Goal: Transaction & Acquisition: Purchase product/service

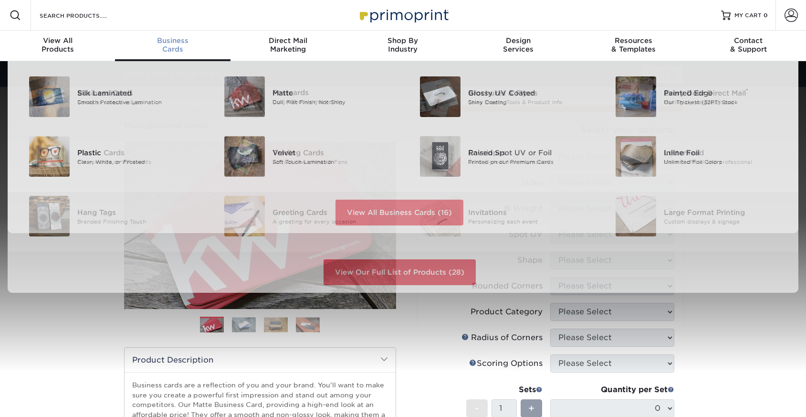
scroll to position [0, 0]
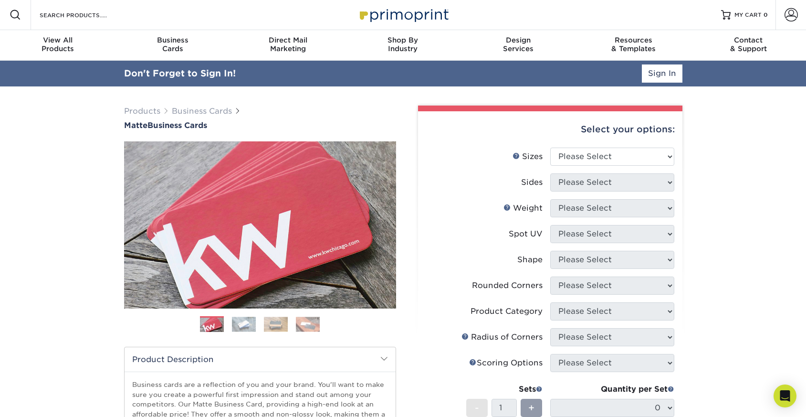
click at [107, 7] on div "Search Products" at bounding box center [81, 15] width 101 height 31
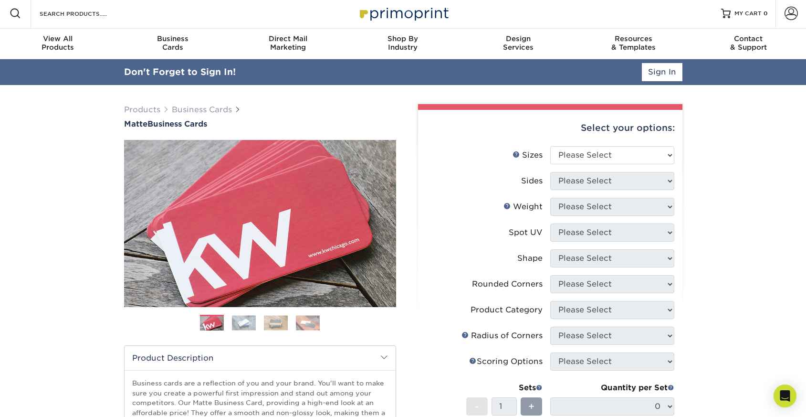
scroll to position [1, 0]
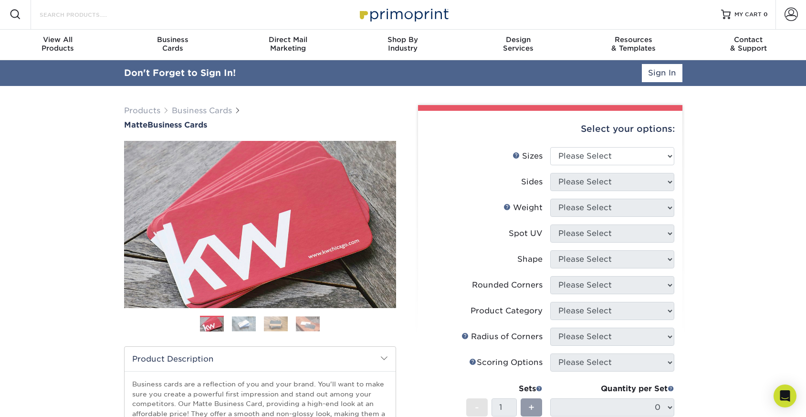
click at [105, 12] on input "Search Products" at bounding box center [85, 14] width 93 height 11
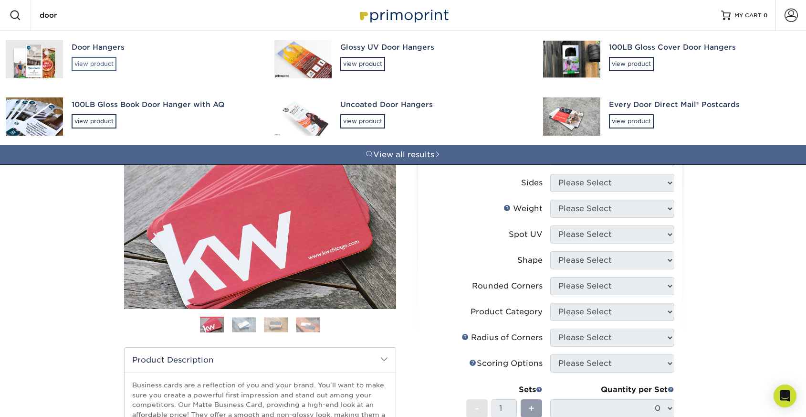
type input "door"
click at [95, 61] on div "view product" at bounding box center [94, 64] width 45 height 14
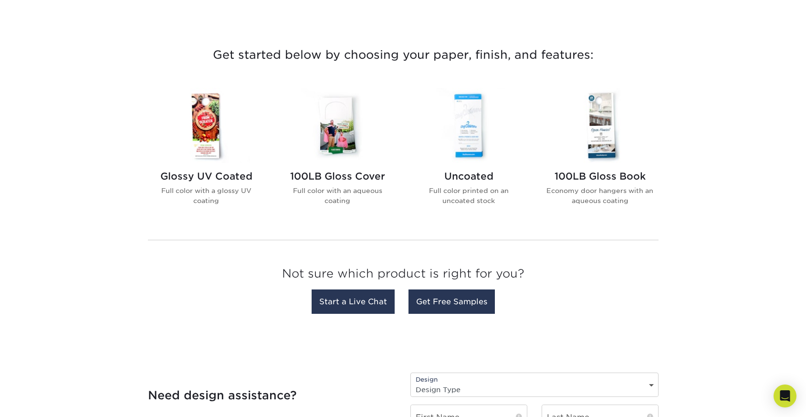
scroll to position [361, 0]
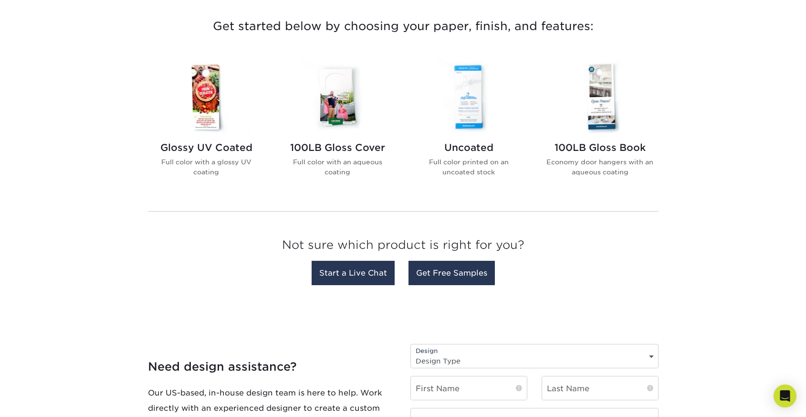
click at [487, 110] on img at bounding box center [469, 96] width 108 height 75
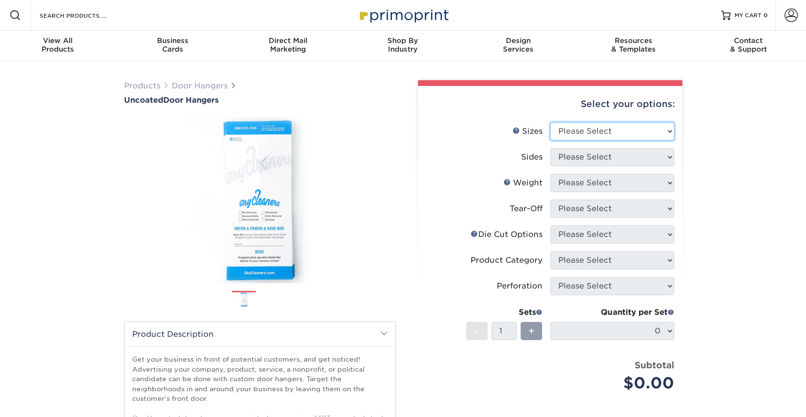
click at [659, 132] on select "Please Select 3.5" x 8.5" 3.5" x 11" 4" x 7" 4.25" x 11" 4.25" x 11"" at bounding box center [612, 131] width 124 height 18
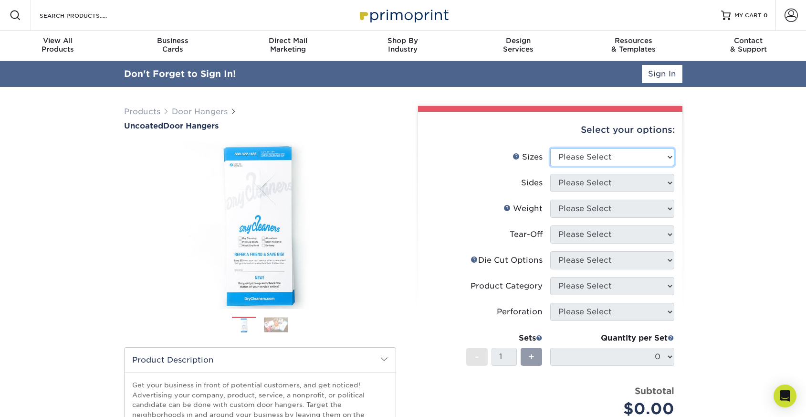
select select "3.50x8.50"
click at [550, 148] on select "Please Select 3.5" x 8.5" 3.5" x 11" 4" x 7" 4.25" x 11" 4.25" x 11"" at bounding box center [612, 157] width 124 height 18
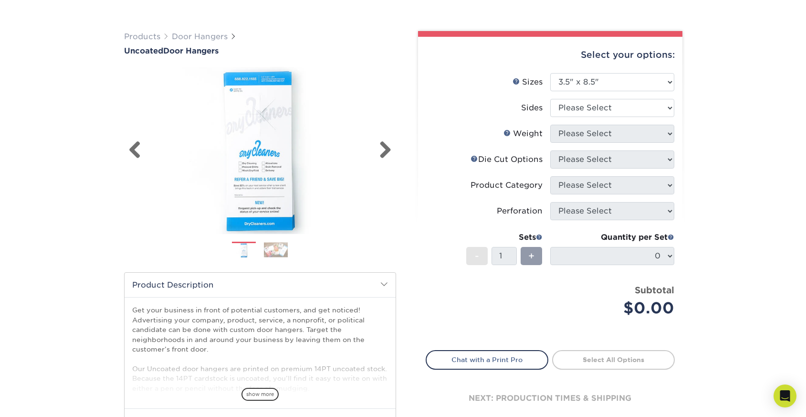
scroll to position [71, 0]
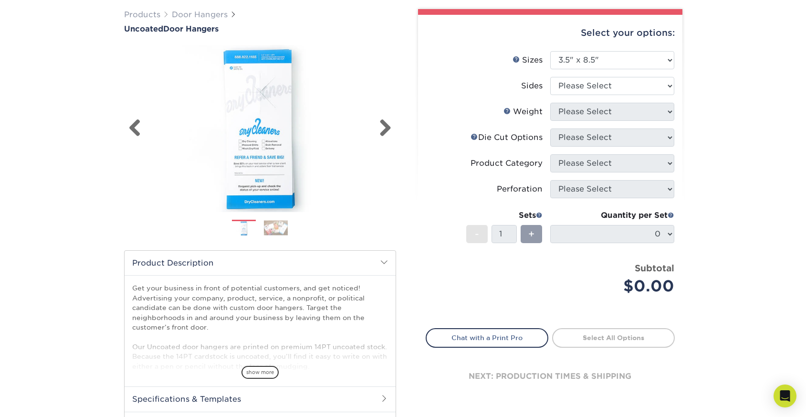
click at [386, 129] on link "Next" at bounding box center [381, 128] width 19 height 19
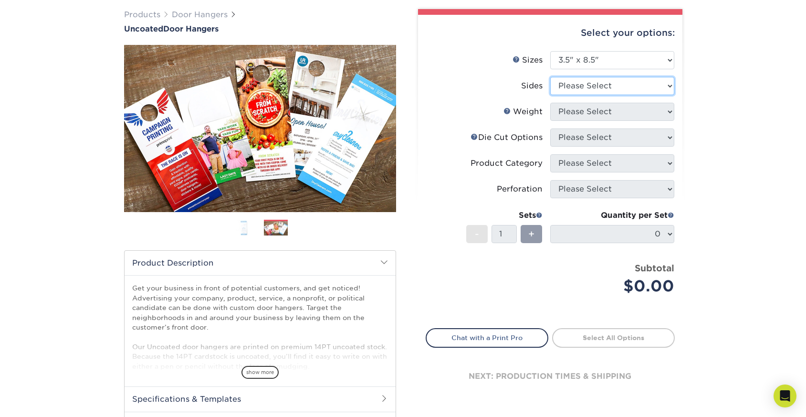
click at [639, 88] on select "Please Select Print Both Sides Print Front Only" at bounding box center [612, 86] width 124 height 18
select select "13abbda7-1d64-4f25-8bb2-c179b224825d"
click at [550, 77] on select "Please Select Print Both Sides Print Front Only" at bounding box center [612, 86] width 124 height 18
click at [660, 115] on select "Please Select 14PT 16PT 14PT Uncoated" at bounding box center [612, 112] width 124 height 18
select select "14PT"
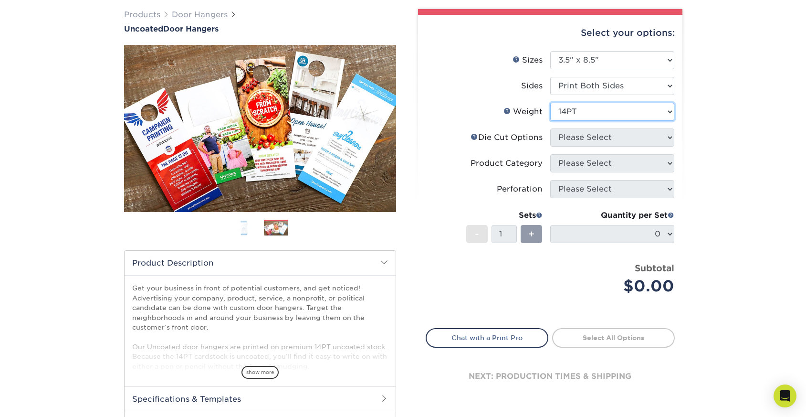
click at [550, 103] on select "Please Select 14PT 16PT 14PT Uncoated" at bounding box center [612, 112] width 124 height 18
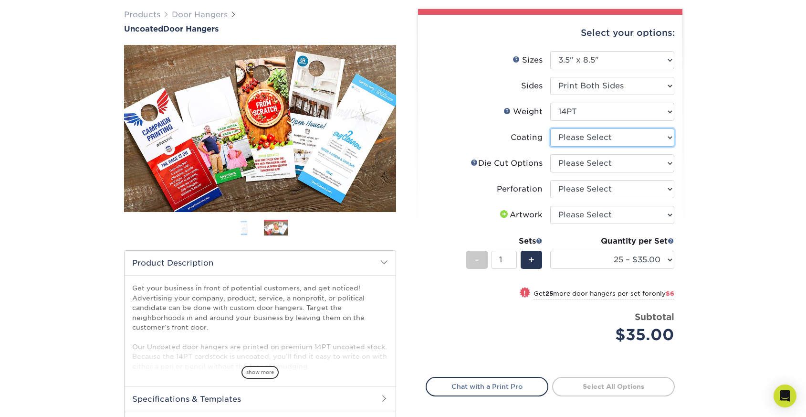
click at [639, 142] on select at bounding box center [612, 137] width 124 height 18
select select "3e7618de-abca-4bda-9f97-8b9129e913d8"
click at [550, 128] on select at bounding box center [612, 137] width 124 height 18
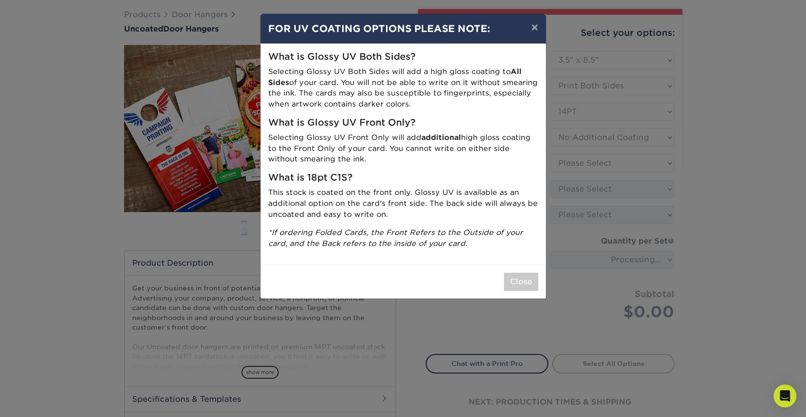
click at [643, 170] on div "× FOR UV COATING OPTIONS PLEASE NOTE: What is Glossy UV Both Sides? Selecting G…" at bounding box center [403, 208] width 806 height 417
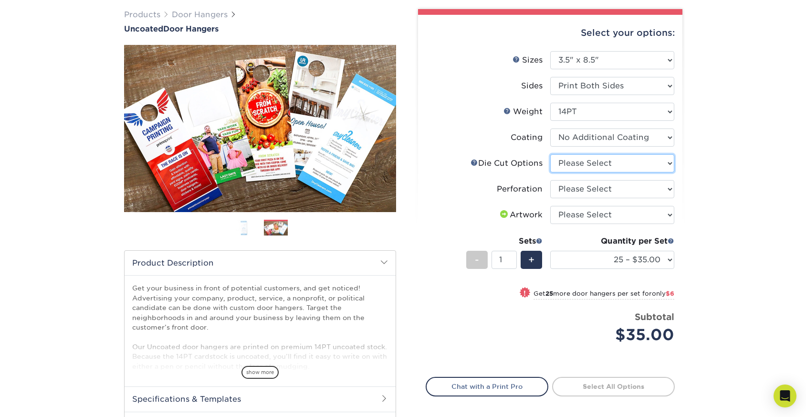
click at [652, 162] on select "Please Select Standard Die Cut Arch Die Cut Starburst Die Cut" at bounding box center [612, 163] width 124 height 18
select select "fe6a4ed8-5803-433c-b773-a25a7b955e98"
click at [550, 154] on select "Please Select Standard Die Cut Arch Die Cut Starburst Die Cut" at bounding box center [612, 163] width 124 height 18
click at [318, 136] on img at bounding box center [260, 128] width 272 height 167
click at [382, 127] on link "Next" at bounding box center [381, 128] width 19 height 19
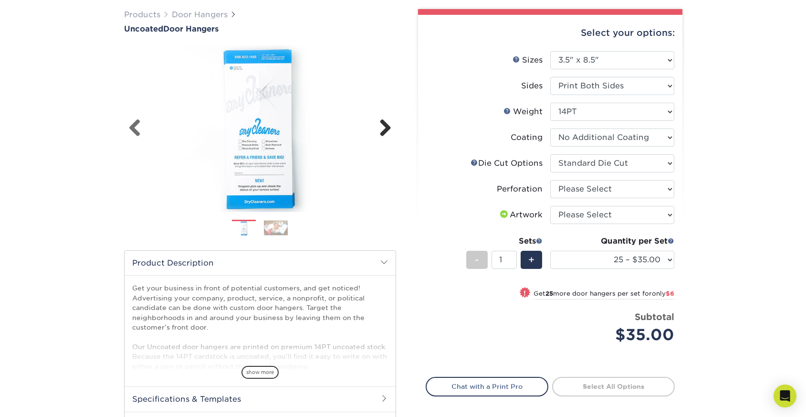
click at [388, 127] on link "Next" at bounding box center [381, 128] width 19 height 19
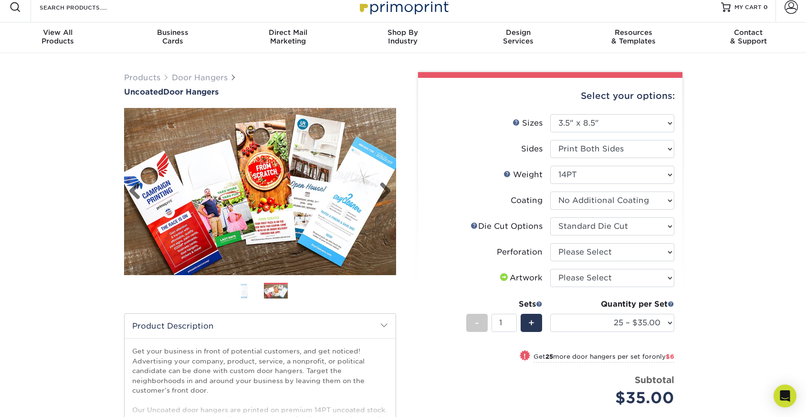
scroll to position [0, 0]
